Goal: Find specific page/section: Find specific page/section

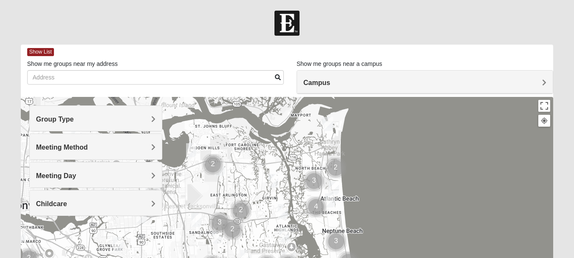
click at [74, 120] on span "Group Type" at bounding box center [55, 119] width 38 height 7
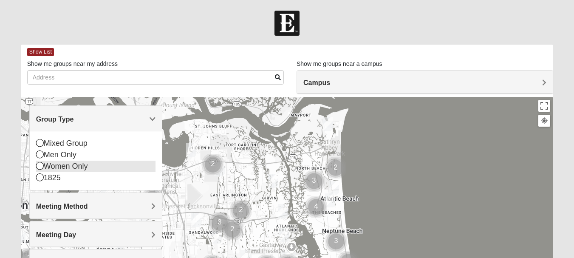
click at [39, 166] on icon at bounding box center [40, 166] width 8 height 8
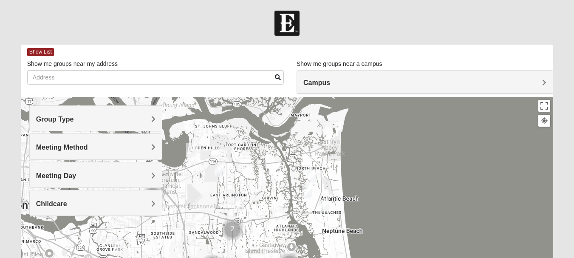
click at [88, 148] on span "Meeting Method" at bounding box center [62, 147] width 52 height 7
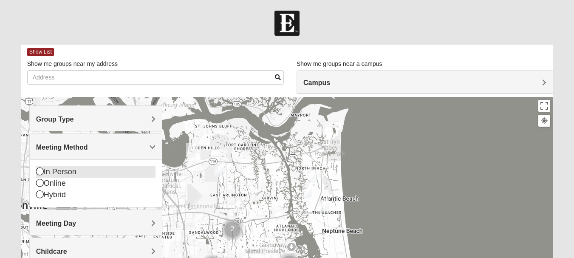
click at [40, 172] on icon at bounding box center [40, 171] width 8 height 8
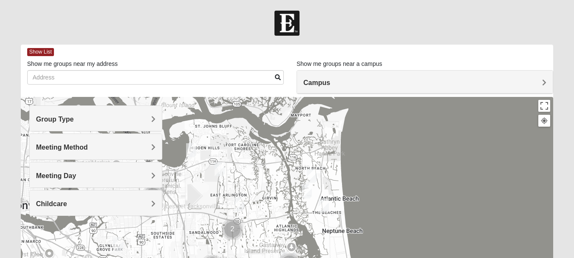
click at [67, 203] on span "Childcare" at bounding box center [51, 203] width 31 height 7
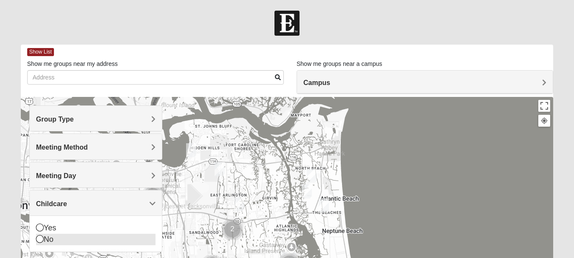
click at [41, 238] on icon at bounding box center [40, 239] width 8 height 8
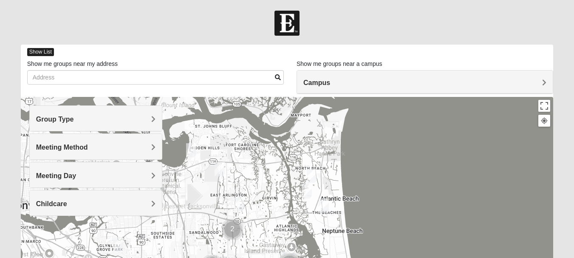
click at [45, 51] on span "Show List" at bounding box center [40, 52] width 27 height 8
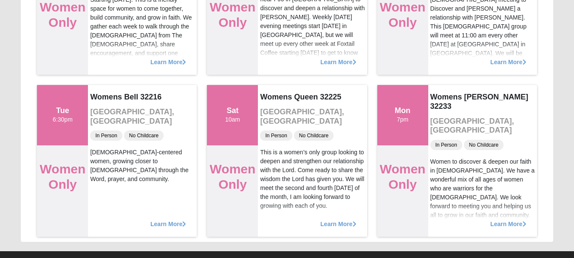
scroll to position [4087, 0]
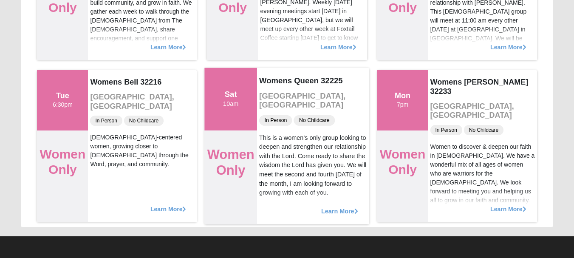
click at [345, 207] on span "Learn More" at bounding box center [339, 207] width 37 height 0
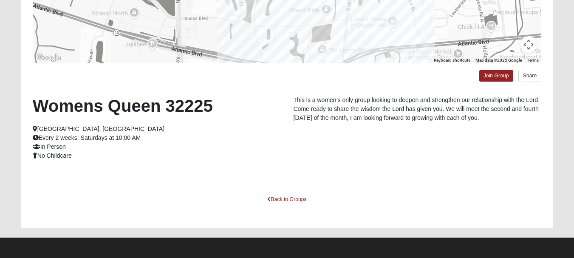
scroll to position [201, 0]
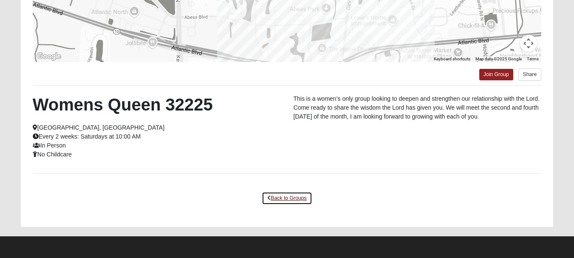
click at [301, 199] on link "Back to Groups" at bounding box center [287, 198] width 50 height 13
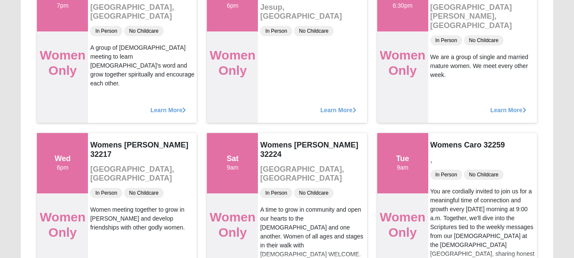
scroll to position [2933, 0]
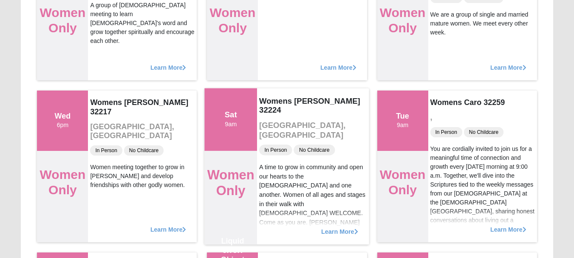
click at [333, 227] on span "Learn More" at bounding box center [339, 227] width 37 height 0
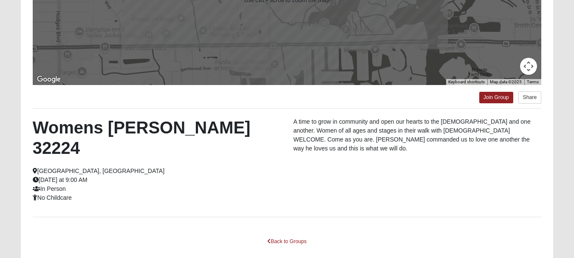
scroll to position [201, 0]
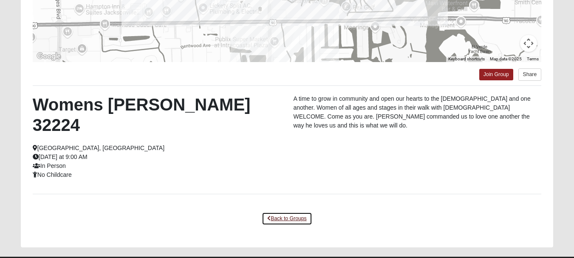
click at [278, 212] on link "Back to Groups" at bounding box center [287, 218] width 50 height 13
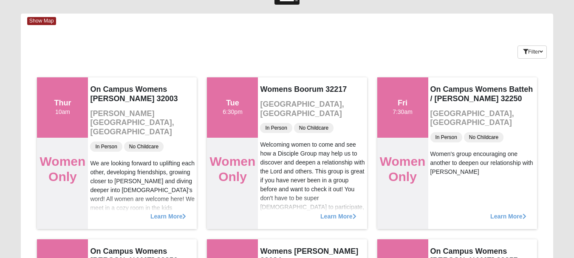
scroll to position [0, 0]
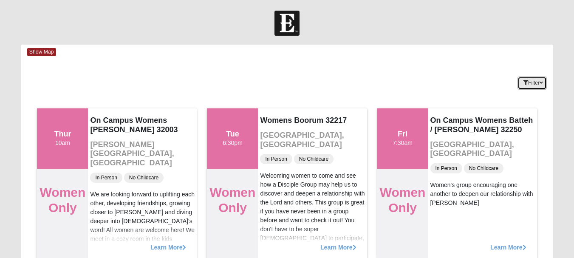
click at [542, 84] on icon "button" at bounding box center [541, 82] width 3 height 5
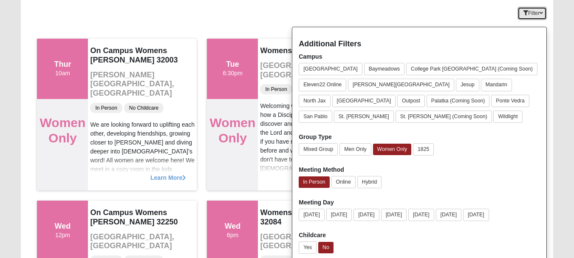
scroll to position [85, 0]
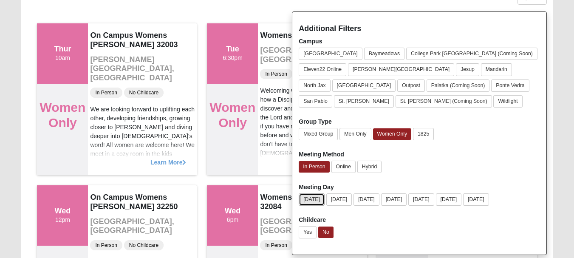
click at [313, 199] on button "[DATE]" at bounding box center [312, 199] width 26 height 12
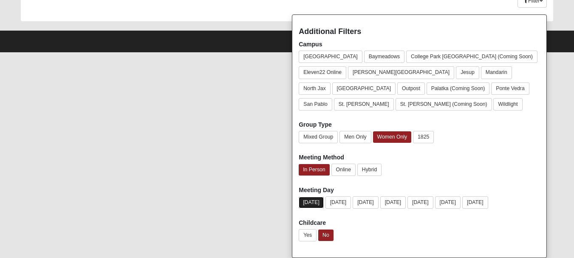
scroll to position [82, 0]
click at [488, 203] on button "[DATE]" at bounding box center [475, 202] width 26 height 12
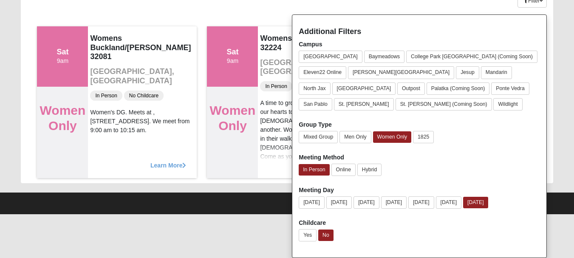
click at [529, 151] on div "Additional Filters Campus [GEOGRAPHIC_DATA] [GEOGRAPHIC_DATA] [GEOGRAPHIC_DATA]…" at bounding box center [419, 136] width 255 height 244
drag, startPoint x: 519, startPoint y: 28, endPoint x: 490, endPoint y: 89, distance: 67.1
click at [490, 89] on div "Additional Filters Campus [GEOGRAPHIC_DATA] [GEOGRAPHIC_DATA] [GEOGRAPHIC_DATA]…" at bounding box center [419, 136] width 255 height 244
click at [508, 128] on div "Group Type Mixed Group Men Only Women Only 1825" at bounding box center [419, 133] width 241 height 26
click at [493, 240] on div "Yes No" at bounding box center [419, 237] width 241 height 16
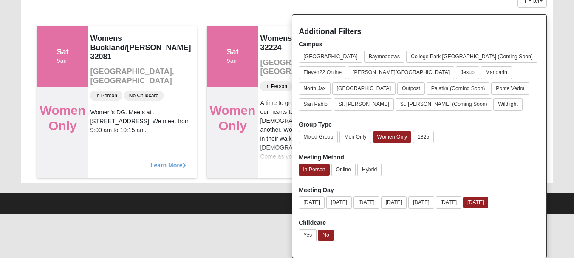
click at [502, 235] on div "Yes No" at bounding box center [419, 237] width 241 height 16
click at [364, 55] on button "Baymeadows" at bounding box center [384, 57] width 41 height 12
click at [488, 202] on button "[DATE]" at bounding box center [475, 202] width 25 height 11
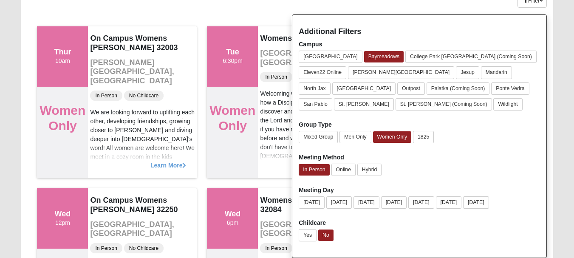
click at [525, 158] on div "Meeting Method In Person Online Hybrid" at bounding box center [419, 166] width 241 height 26
drag, startPoint x: 357, startPoint y: 31, endPoint x: 360, endPoint y: 34, distance: 4.8
click at [357, 31] on h4 "Additional Filters" at bounding box center [419, 31] width 241 height 9
click at [540, 2] on icon "button" at bounding box center [541, 0] width 3 height 5
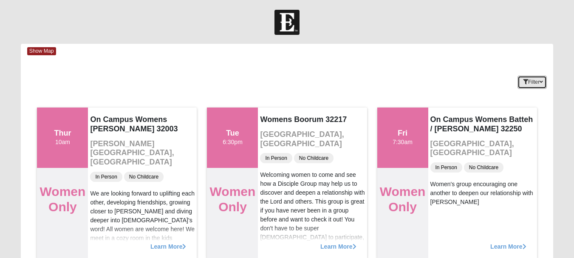
scroll to position [0, 0]
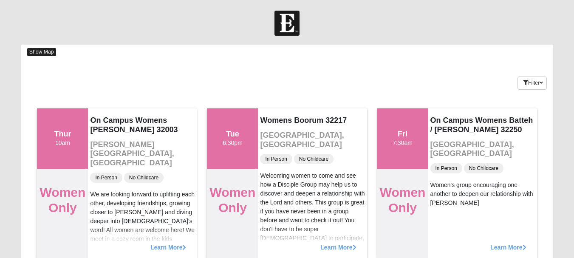
click at [49, 52] on span "Show Map" at bounding box center [41, 52] width 29 height 8
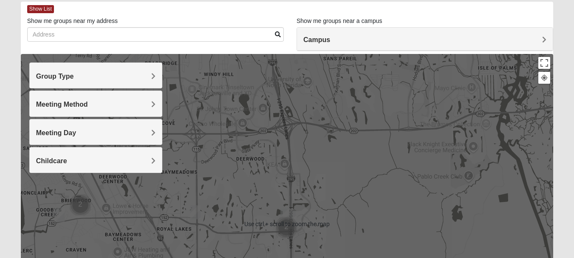
scroll to position [43, 0]
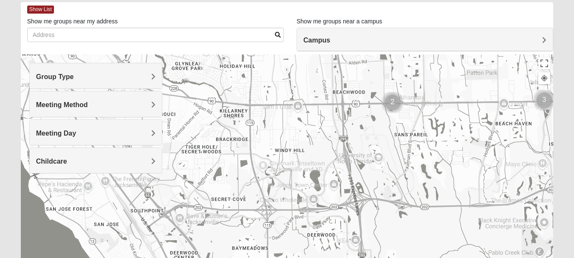
drag, startPoint x: 351, startPoint y: 88, endPoint x: 422, endPoint y: 165, distance: 104.4
click at [422, 165] on div at bounding box center [287, 224] width 533 height 340
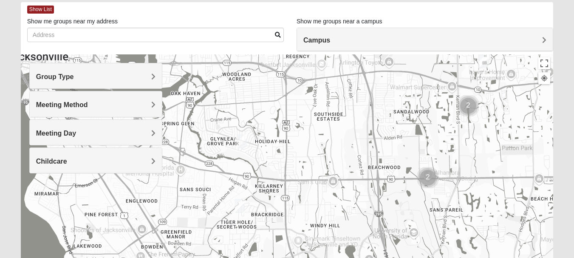
drag, startPoint x: 422, startPoint y: 165, endPoint x: 458, endPoint y: 223, distance: 68.5
click at [457, 238] on div at bounding box center [287, 224] width 533 height 340
